Goal: Task Accomplishment & Management: Manage account settings

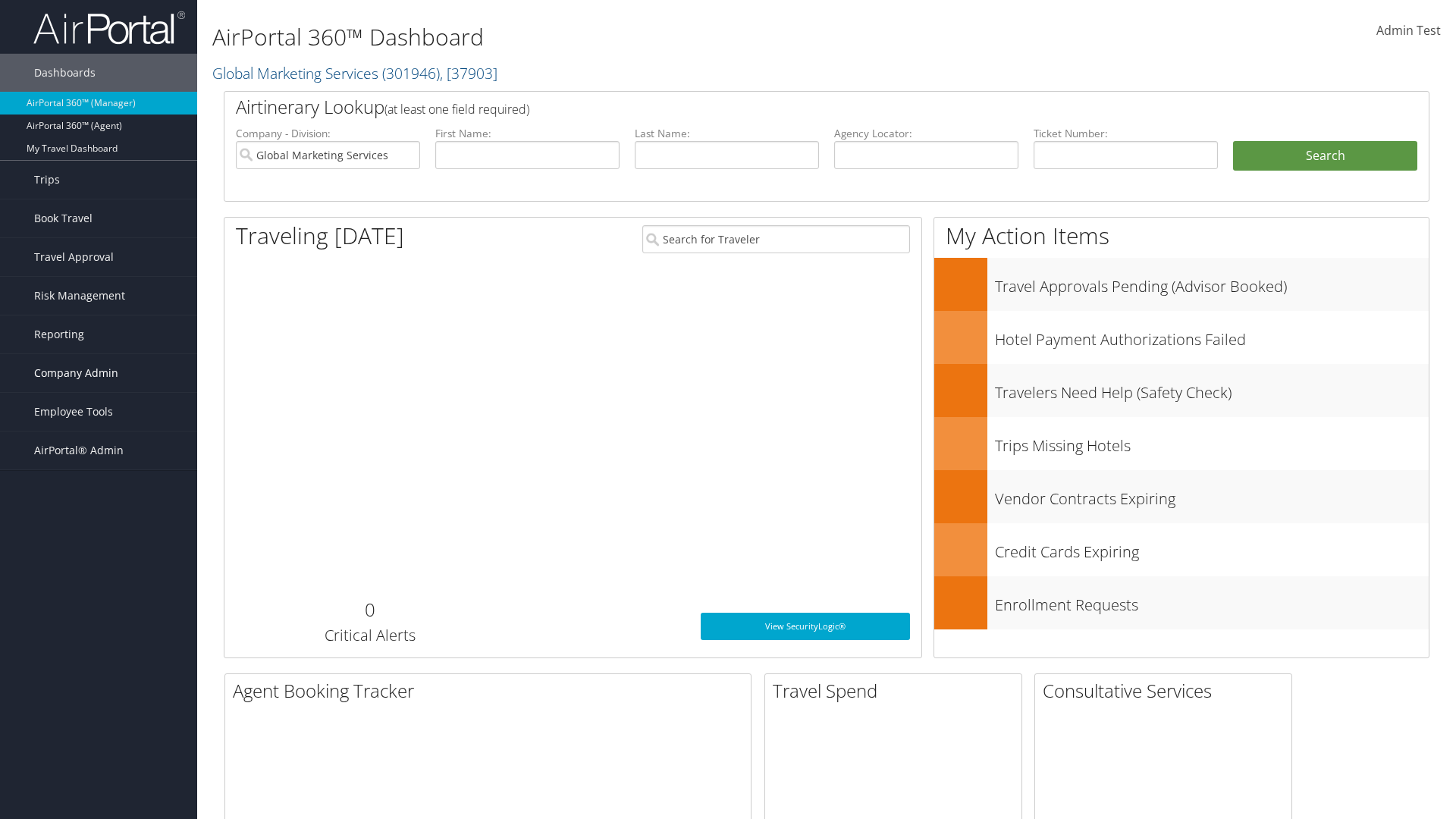
click at [99, 373] on span "Company Admin" at bounding box center [76, 373] width 84 height 38
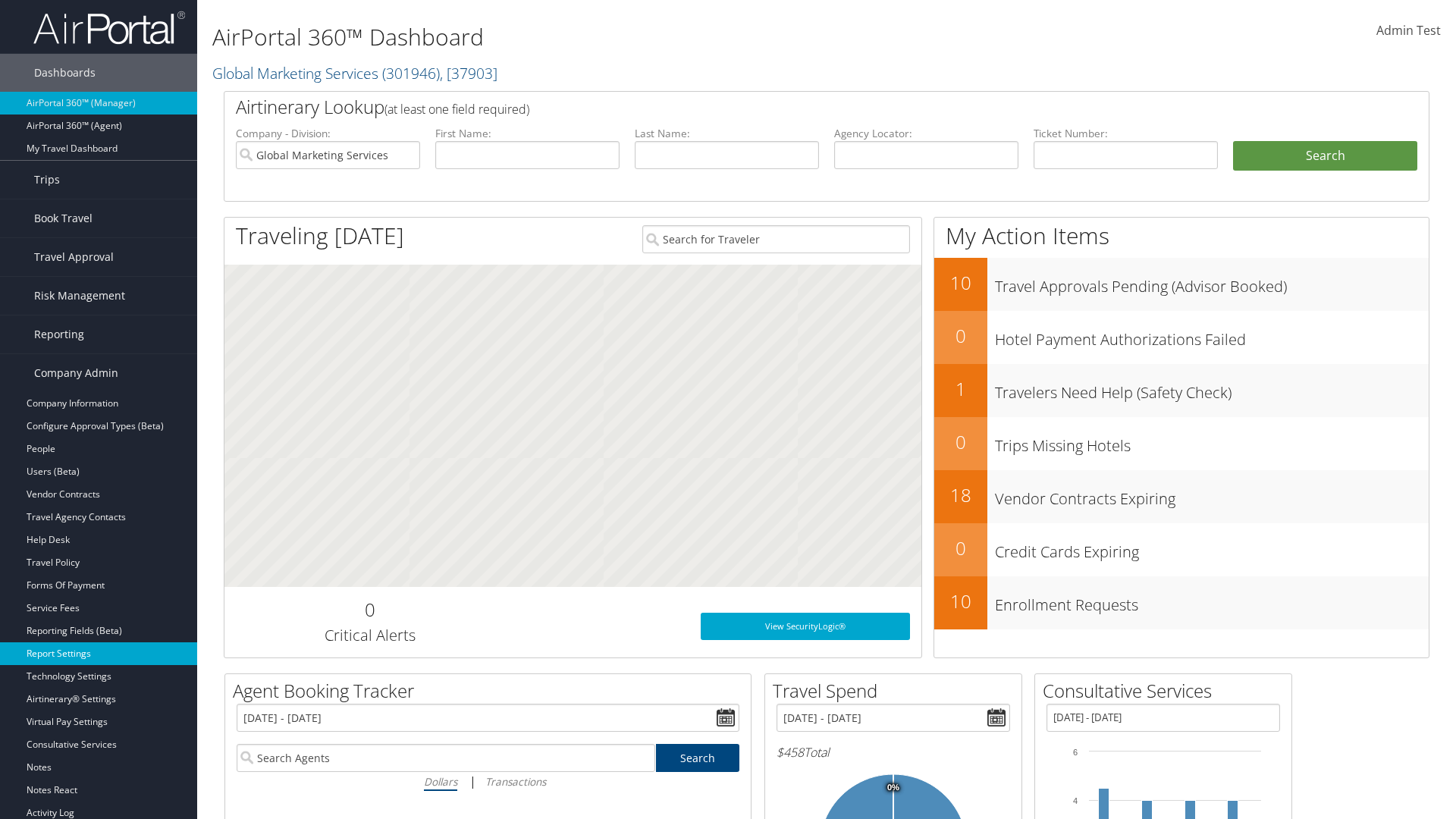
click at [99, 653] on link "Report Settings" at bounding box center [98, 653] width 197 height 23
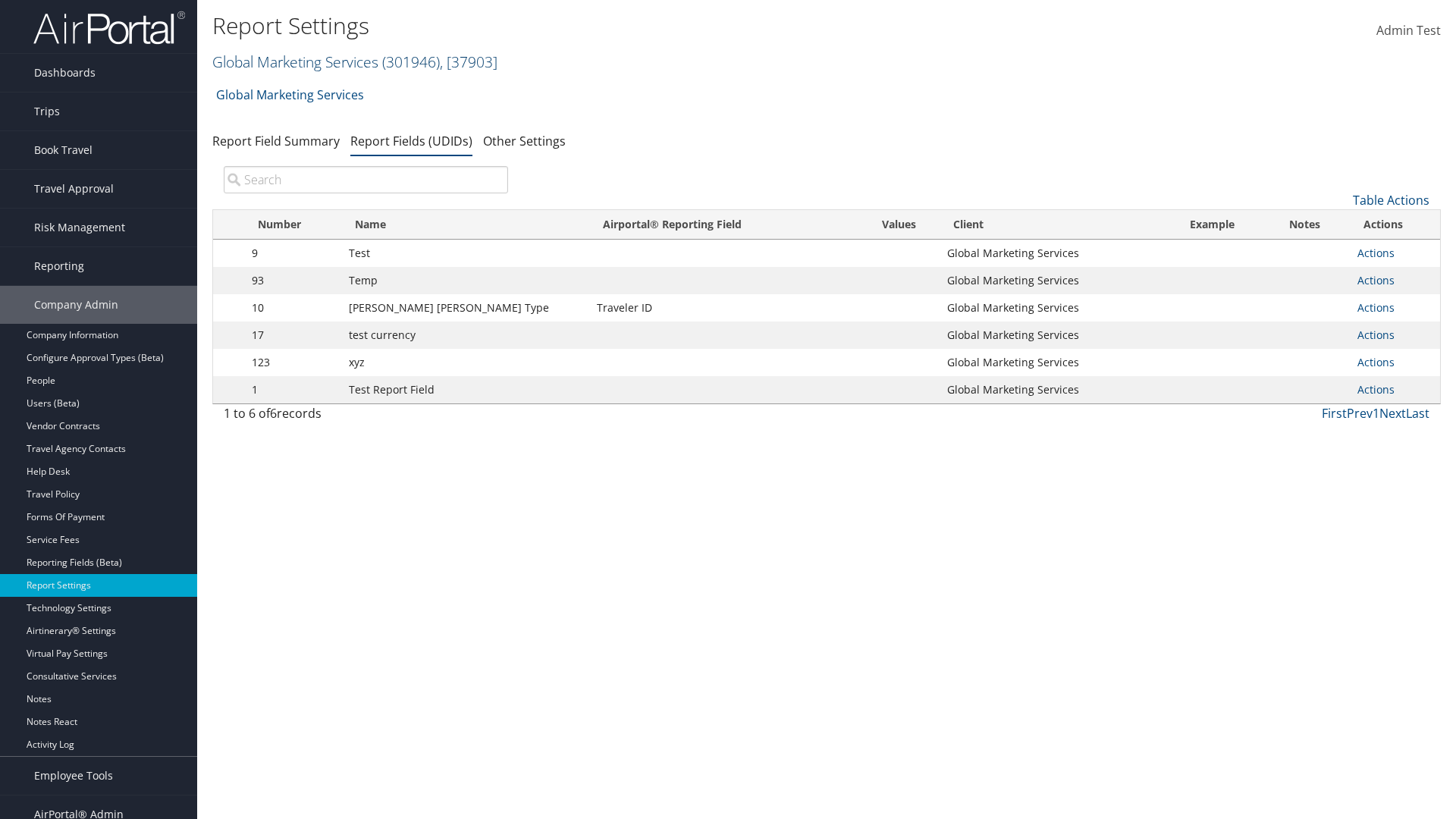
click at [294, 62] on link "Global Marketing Services ( 301946 ) , [ 37903 ]" at bounding box center [355, 62] width 285 height 20
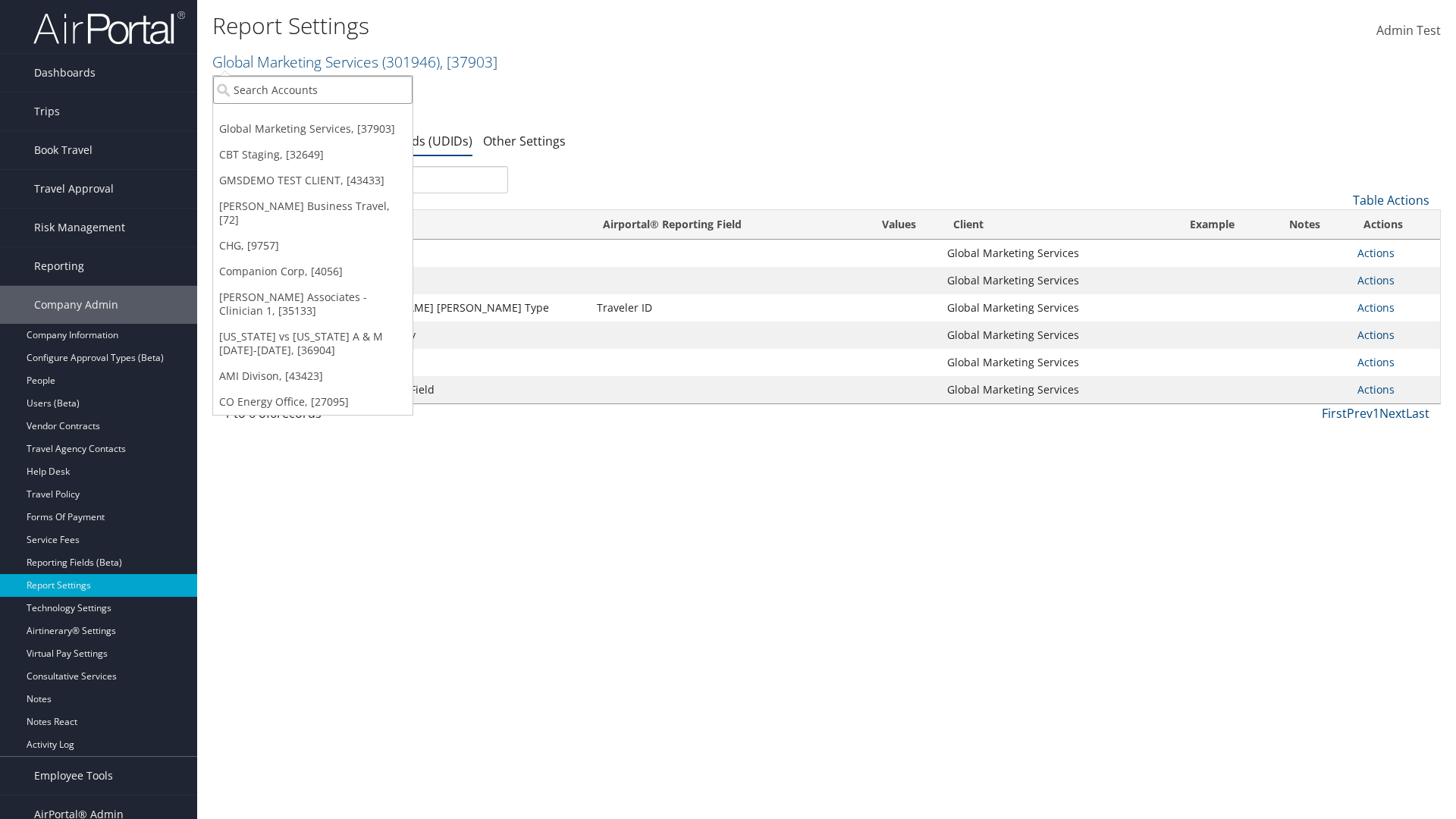
click at [312, 90] on input "search" at bounding box center [313, 90] width 199 height 28
type input "Global Marketing Services"
click at [327, 118] on div "Global Marketing Services (301946), [37903]" at bounding box center [327, 118] width 244 height 14
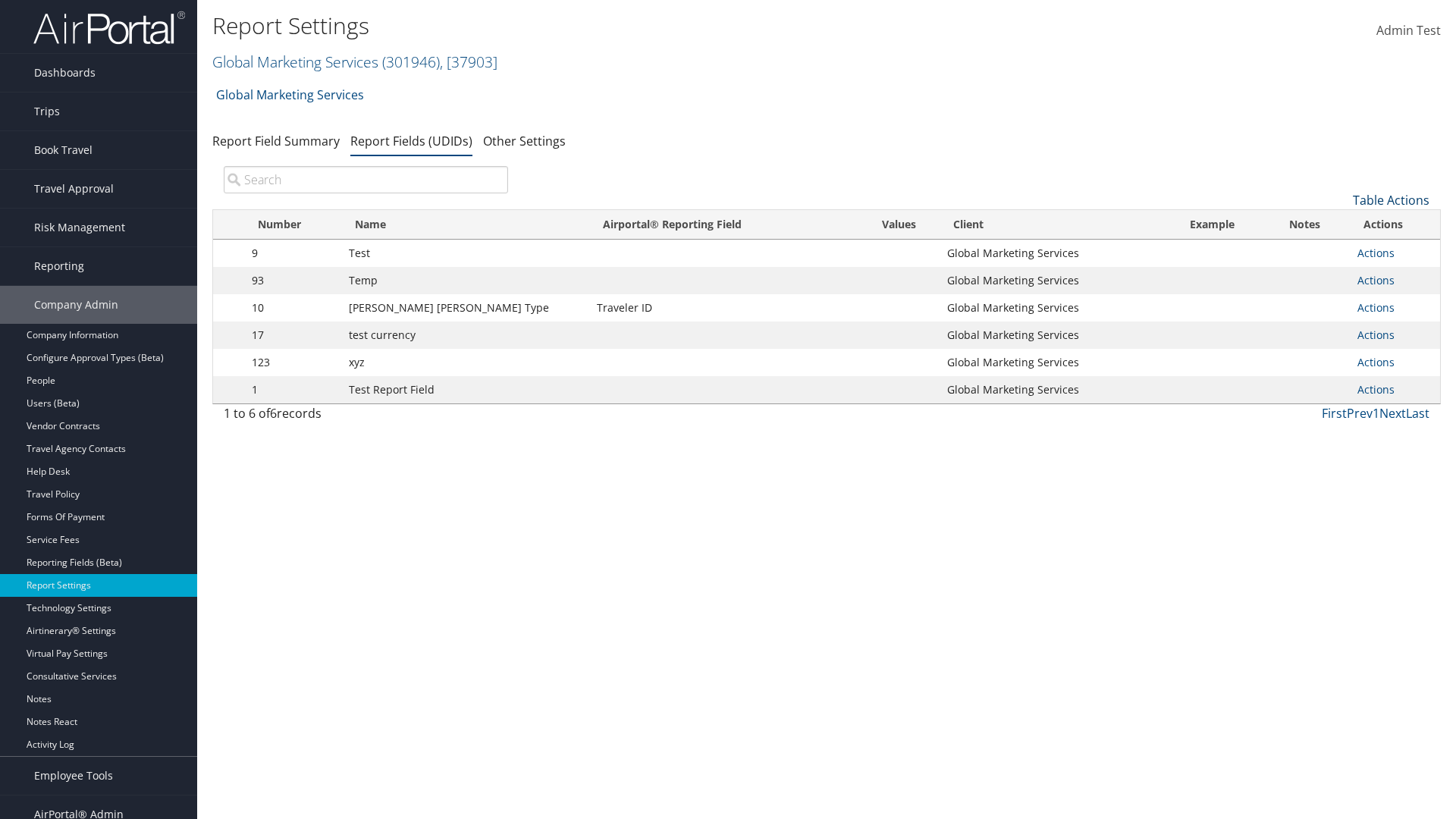
click at [1391, 200] on link "Table Actions" at bounding box center [1391, 199] width 76 height 16
click at [1340, 223] on link "New Record" at bounding box center [1340, 223] width 199 height 26
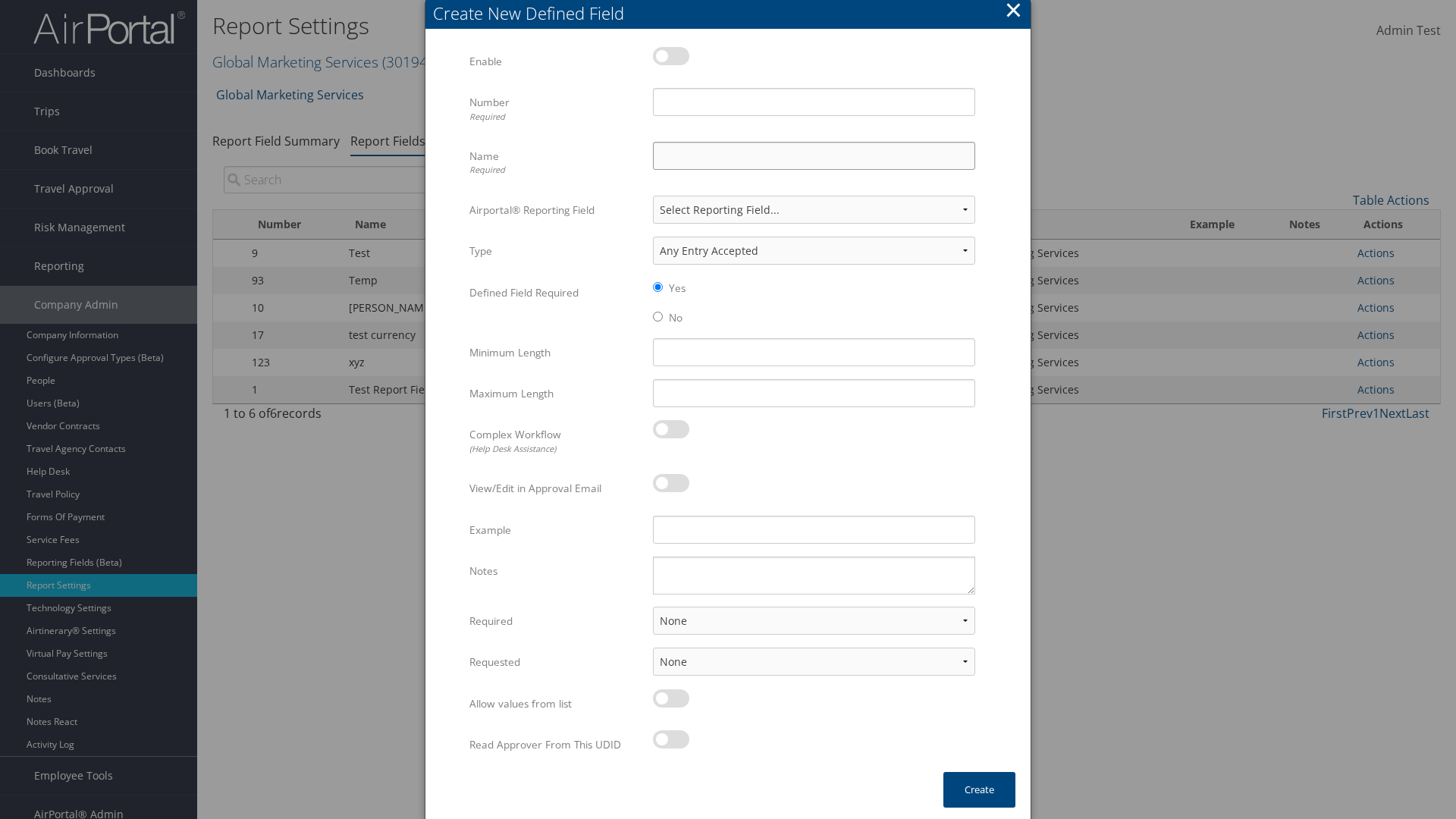
click at [814, 156] on input "Name Required" at bounding box center [814, 156] width 322 height 28
type input "Test Report Dummy"
click at [814, 101] on input "Number Required" at bounding box center [814, 102] width 322 height 28
type input "1"
click at [979, 789] on button "Create" at bounding box center [979, 789] width 72 height 36
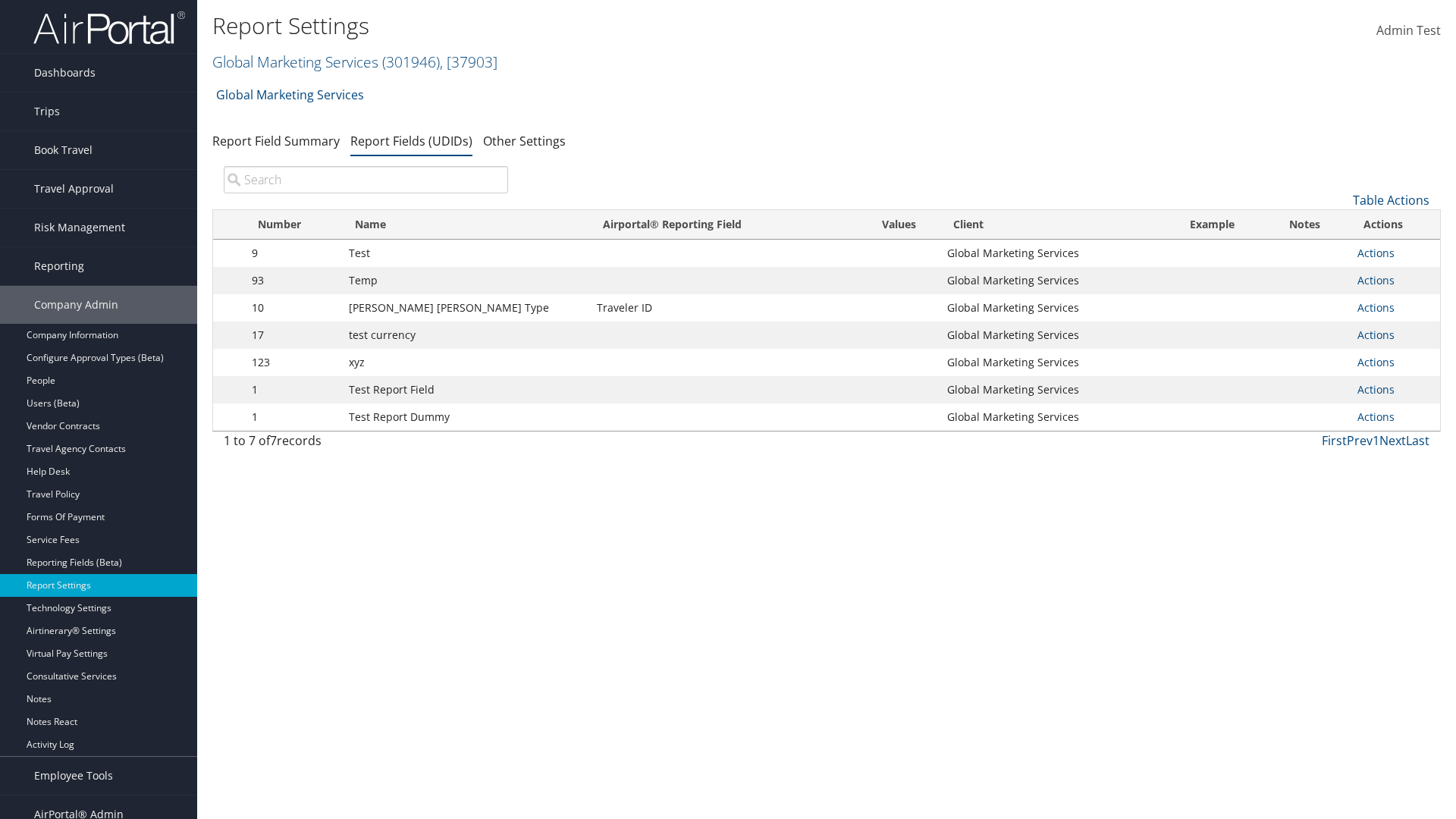
click at [1391, 417] on td "Actions Update Report Field Values Upload Report Field Values Edit Delete" at bounding box center [1394, 417] width 90 height 27
